Goal: Feedback & Contribution: Submit feedback/report problem

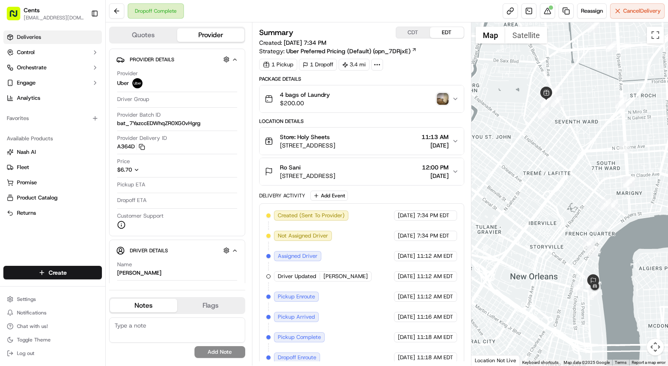
click at [25, 39] on span "Deliveries" at bounding box center [29, 37] width 24 height 8
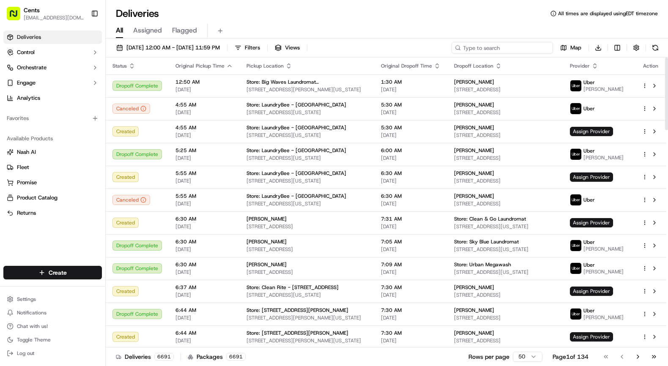
click at [548, 47] on input at bounding box center [501, 48] width 101 height 12
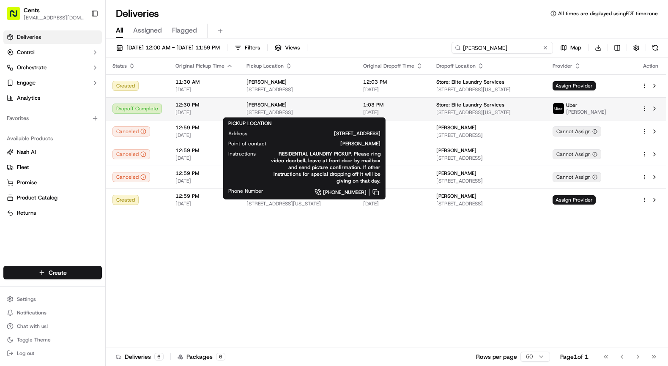
type input "cheryl smith"
click at [264, 106] on span "[PERSON_NAME]" at bounding box center [266, 104] width 40 height 7
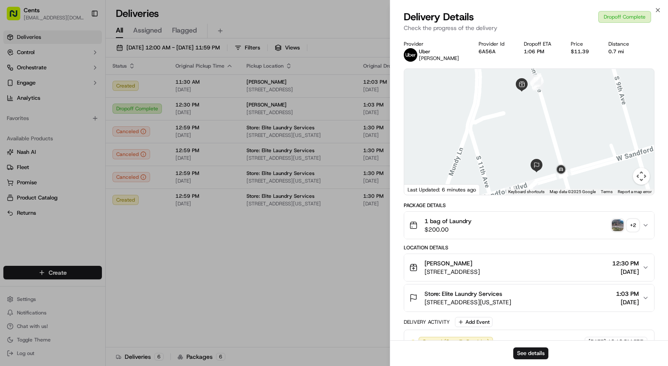
click at [613, 230] on img "button" at bounding box center [618, 225] width 12 height 12
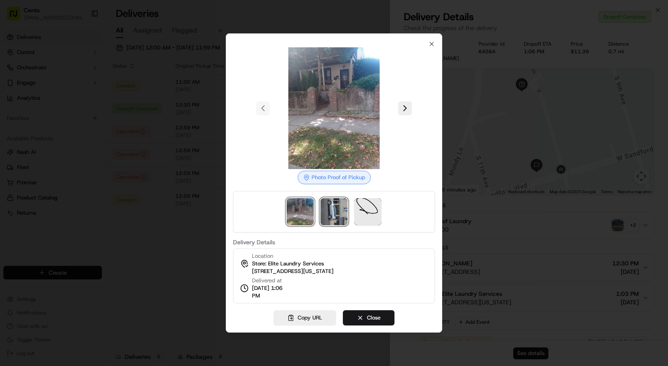
click at [335, 216] on img at bounding box center [333, 211] width 27 height 27
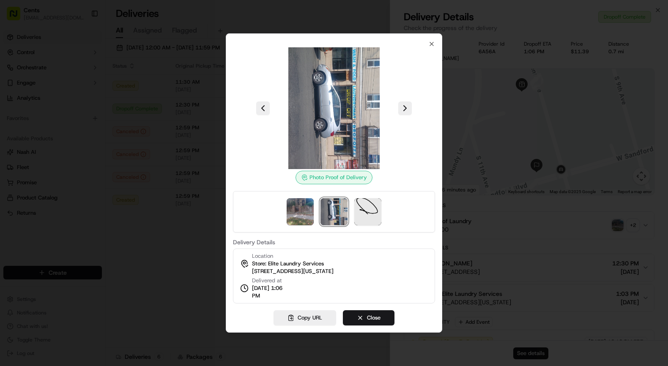
click at [507, 139] on div at bounding box center [334, 183] width 668 height 366
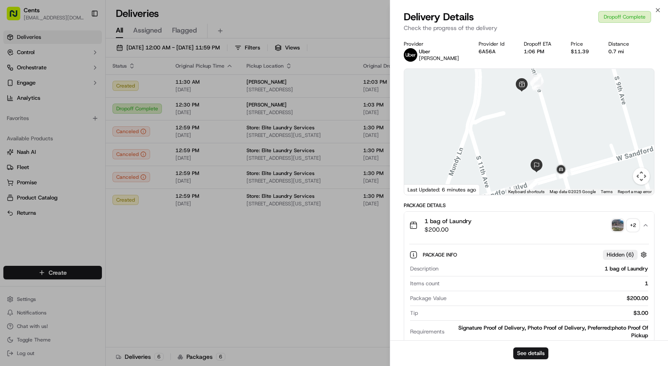
click at [617, 219] on img "button" at bounding box center [618, 225] width 12 height 12
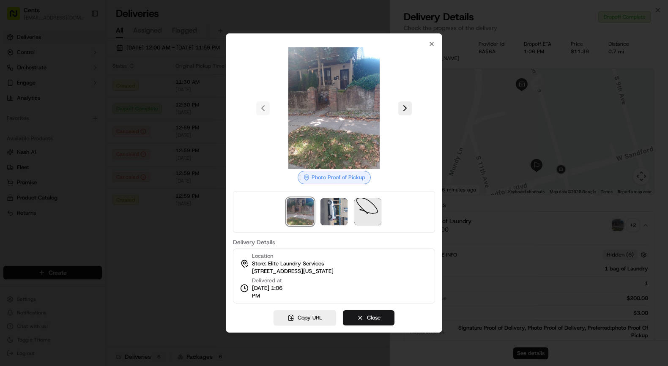
click at [341, 137] on img at bounding box center [334, 108] width 122 height 122
click at [373, 209] on img at bounding box center [367, 211] width 27 height 27
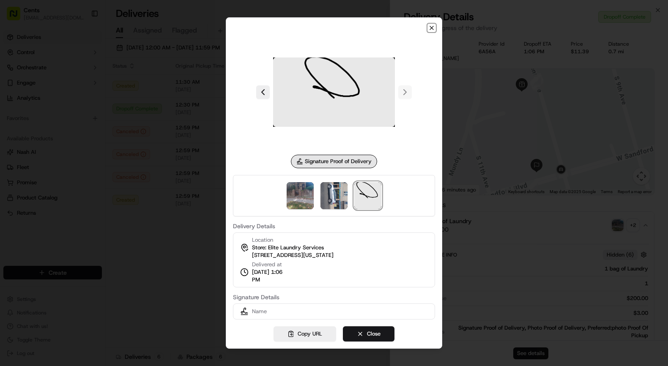
click at [429, 30] on icon "button" at bounding box center [431, 28] width 7 height 7
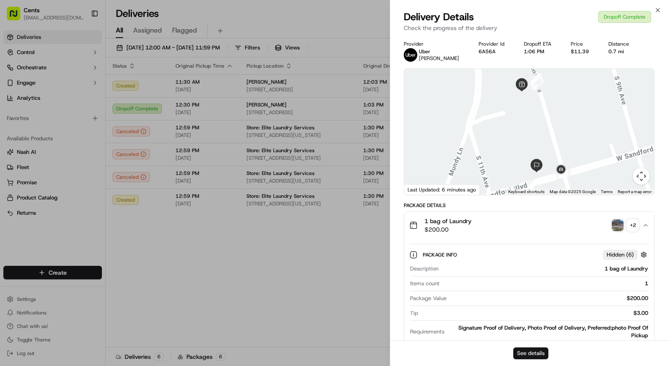
click at [526, 354] on button "See details" at bounding box center [530, 353] width 35 height 12
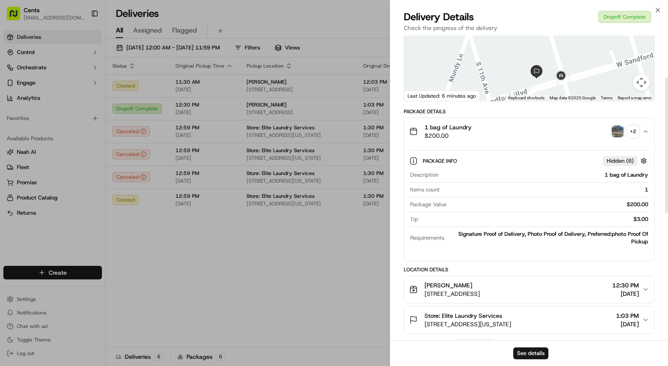
scroll to position [96, 0]
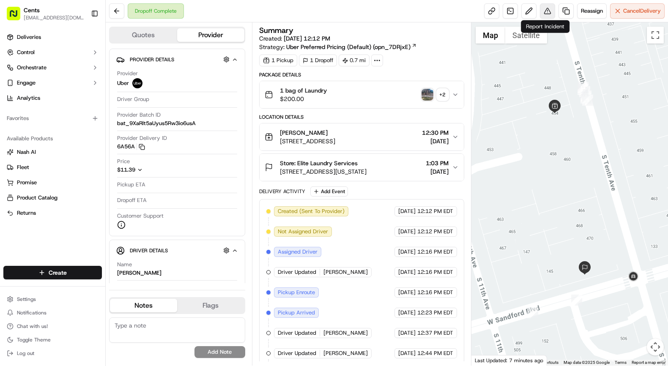
click at [544, 8] on button at bounding box center [547, 10] width 15 height 15
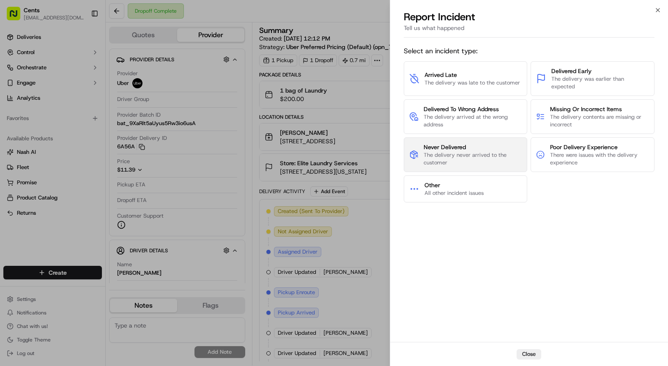
click at [475, 158] on span "The delivery never arrived to the customer" at bounding box center [473, 158] width 98 height 15
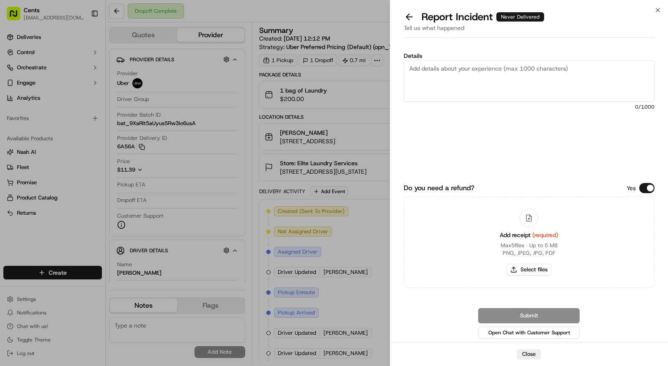
click at [499, 93] on textarea "Details" at bounding box center [529, 80] width 251 height 41
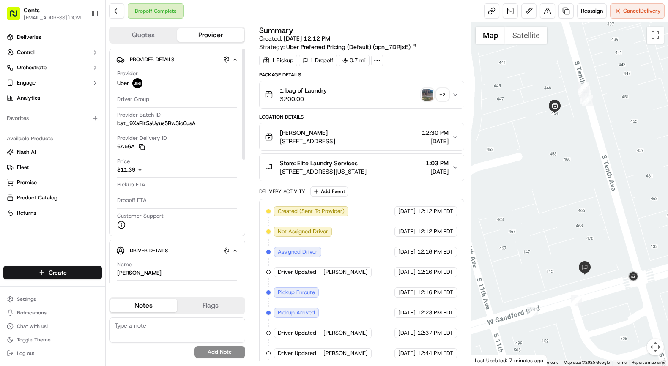
scroll to position [107, 0]
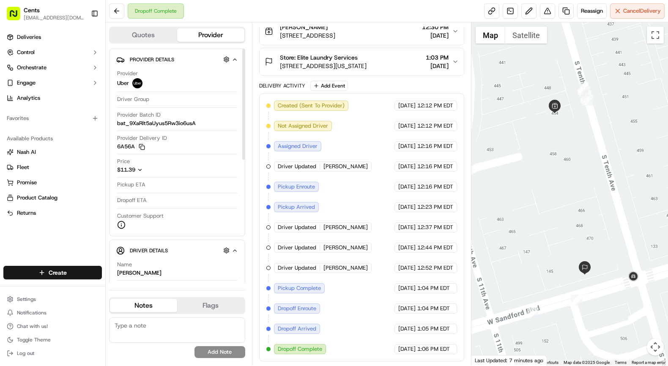
click at [237, 59] on icon "button" at bounding box center [235, 59] width 6 height 7
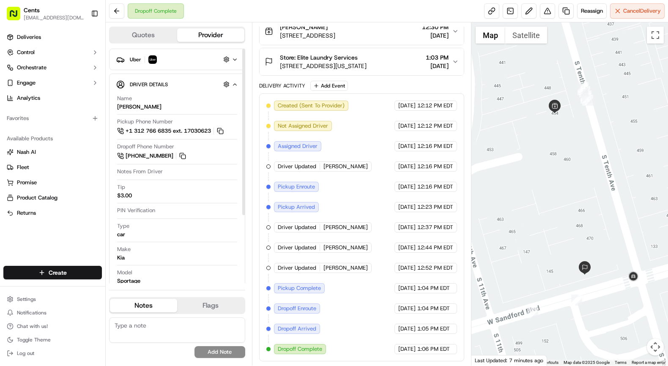
click at [237, 59] on icon "button" at bounding box center [235, 59] width 6 height 7
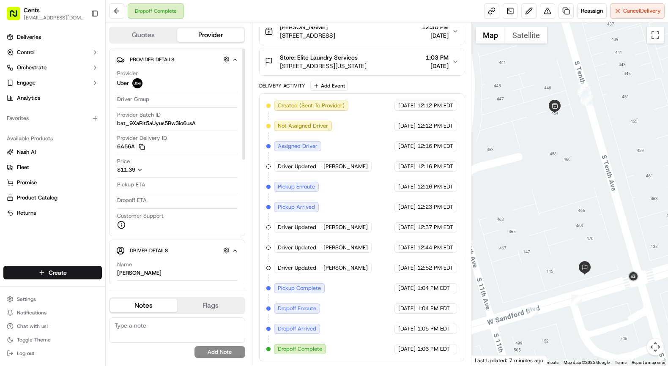
click at [237, 59] on icon "button" at bounding box center [235, 59] width 6 height 7
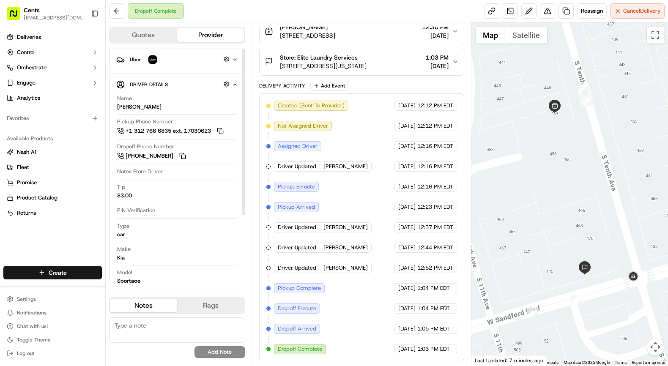
click at [237, 59] on icon "button" at bounding box center [235, 59] width 6 height 7
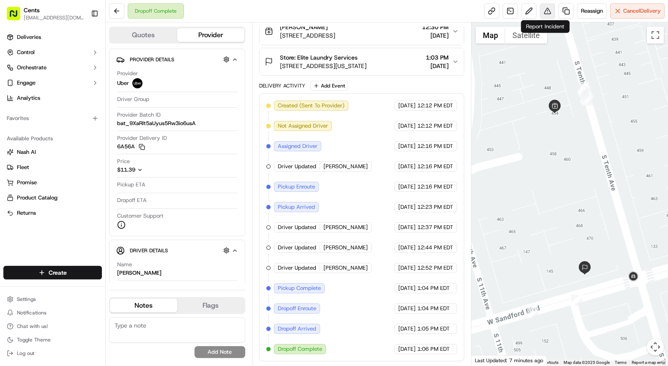
click at [541, 8] on button at bounding box center [547, 10] width 15 height 15
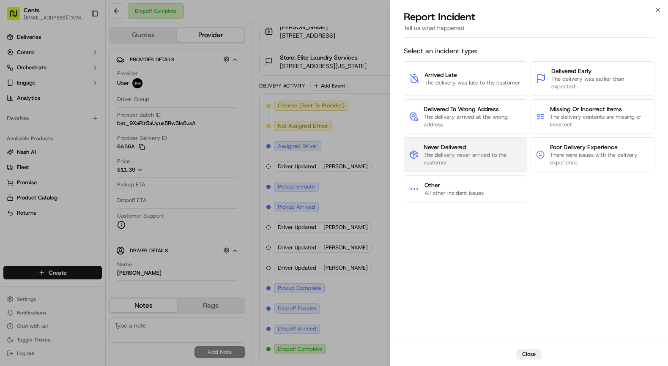
click at [459, 148] on span "Never Delivered" at bounding box center [473, 147] width 98 height 8
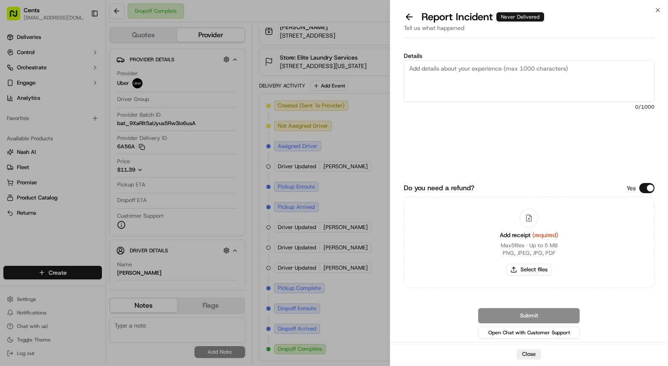
click at [477, 90] on textarea "Details" at bounding box center [529, 80] width 251 height 41
click at [555, 68] on textarea "Driver fraudulently marked items as picked up despite no items received" at bounding box center [529, 80] width 251 height 41
click at [648, 71] on textarea "Driver fraudulently marked items as picked up despite the fact that no items re…" at bounding box center [529, 80] width 251 height 41
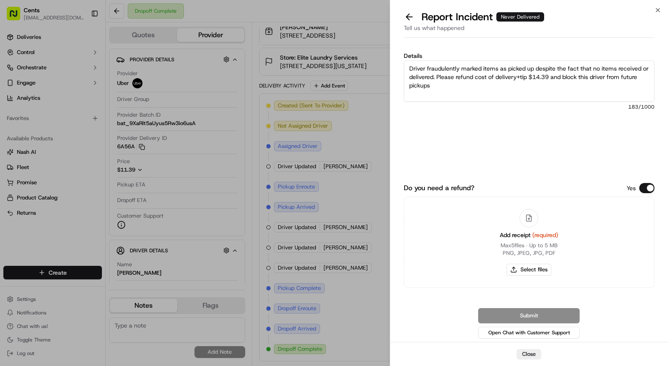
click at [530, 78] on textarea "Driver fraudulently marked items as picked up despite the fact that no items re…" at bounding box center [529, 80] width 251 height 41
click at [551, 78] on textarea "Driver fraudulently marked items as picked up despite the fact that no items re…" at bounding box center [529, 80] width 251 height 41
type textarea "Driver fraudulently marked items as picked up despite the fact that no items re…"
click at [536, 272] on button "Select files" at bounding box center [528, 270] width 45 height 12
type input "C:\fakepath\Screenshot [DATE] 2.04.04 PM.png"
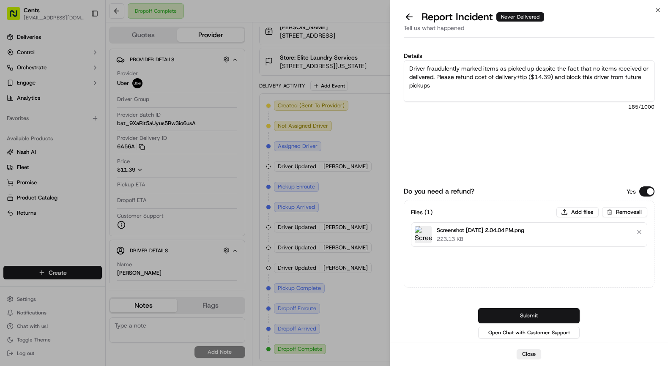
click at [539, 310] on button "Submit" at bounding box center [528, 315] width 101 height 15
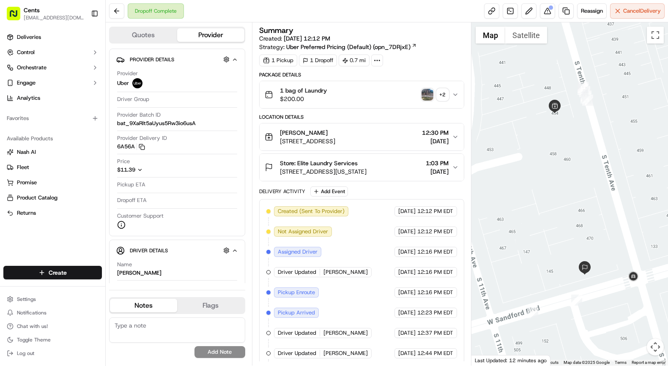
click at [238, 188] on div "Provider Details Provider Uber Driver Group Provider Batch ID bat_9XaRlt5aUyus5…" at bounding box center [177, 143] width 136 height 188
